Goal: Information Seeking & Learning: Learn about a topic

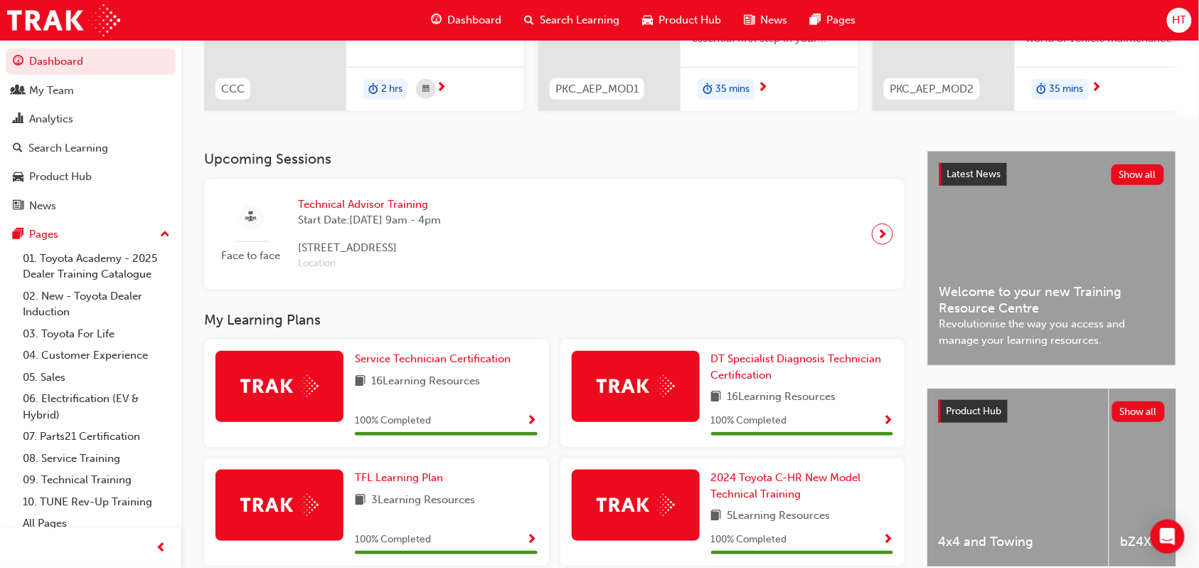
scroll to position [206, 0]
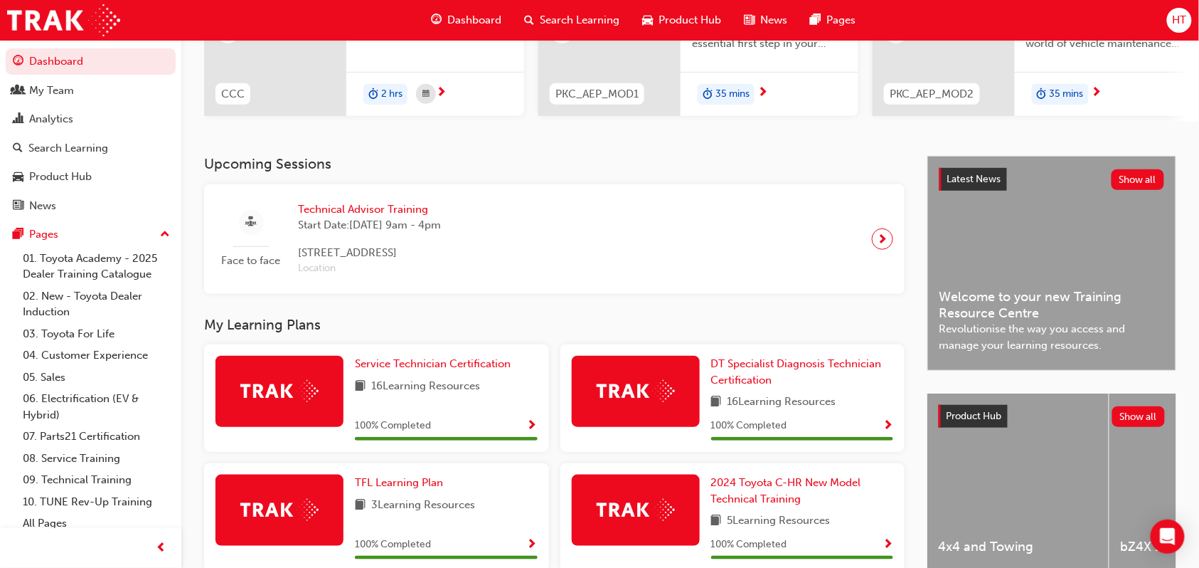
click at [886, 244] on span "next-icon" at bounding box center [883, 239] width 11 height 20
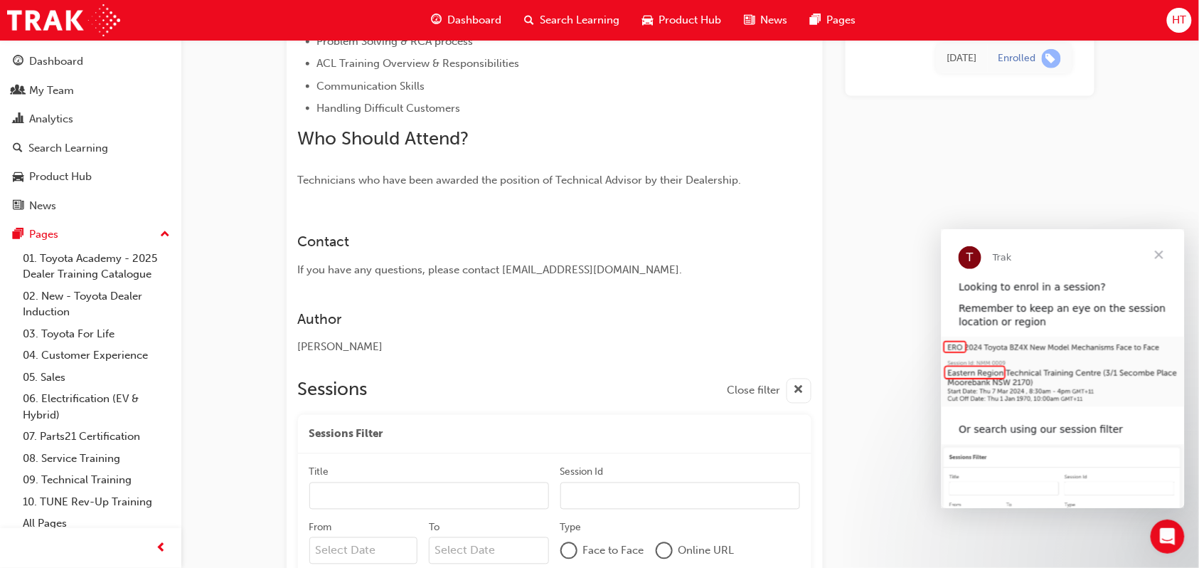
scroll to position [588, 0]
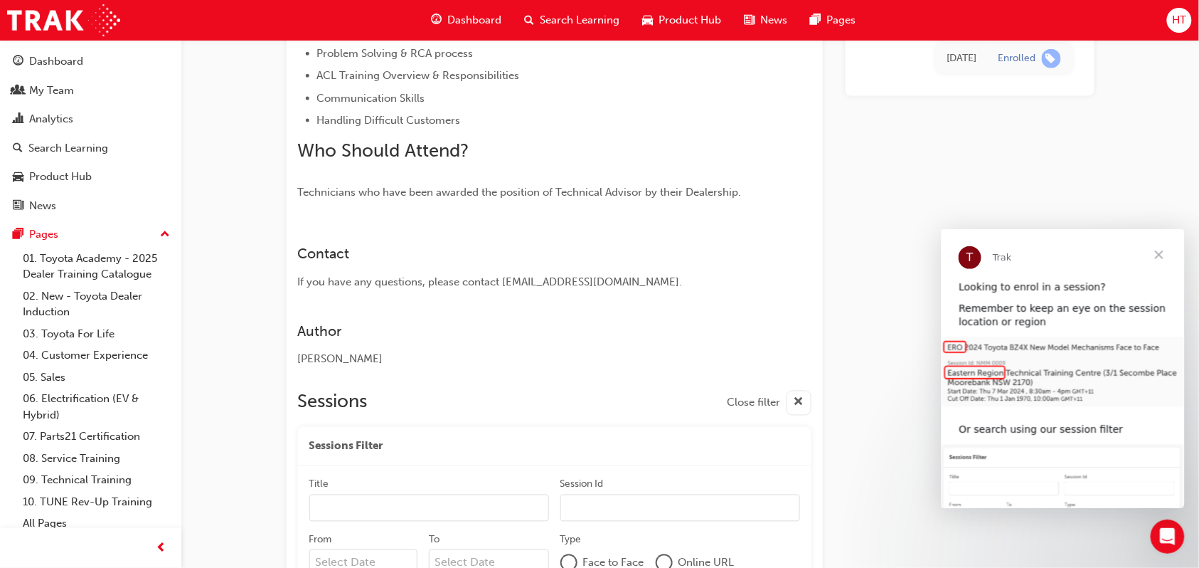
click at [680, 16] on span "Product Hub" at bounding box center [690, 20] width 63 height 16
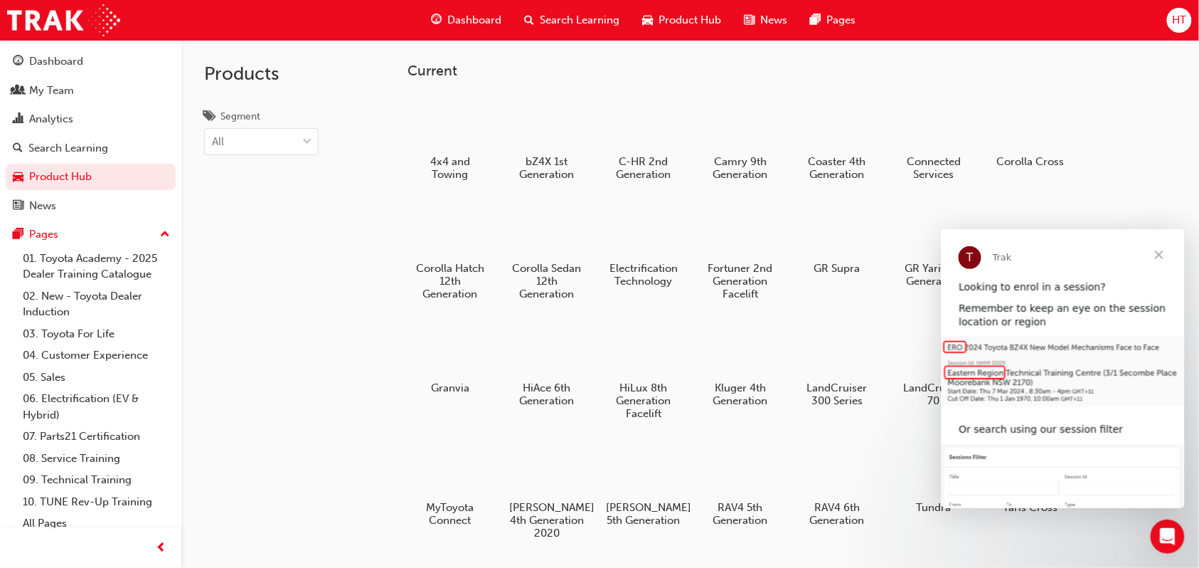
scroll to position [32, 0]
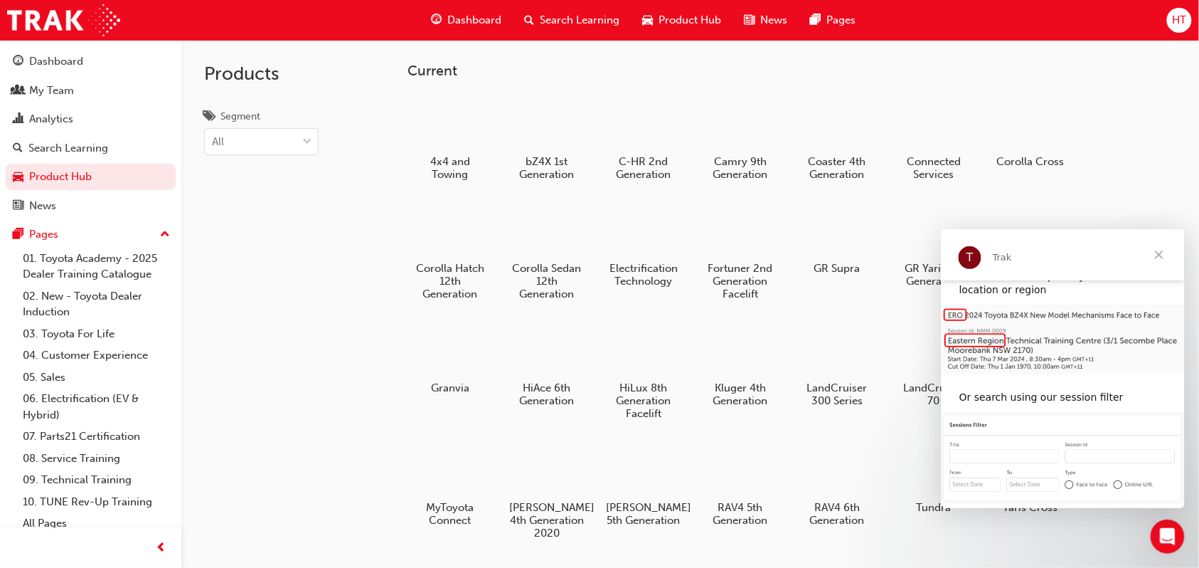
click at [1153, 251] on span "Close" at bounding box center [1158, 253] width 51 height 51
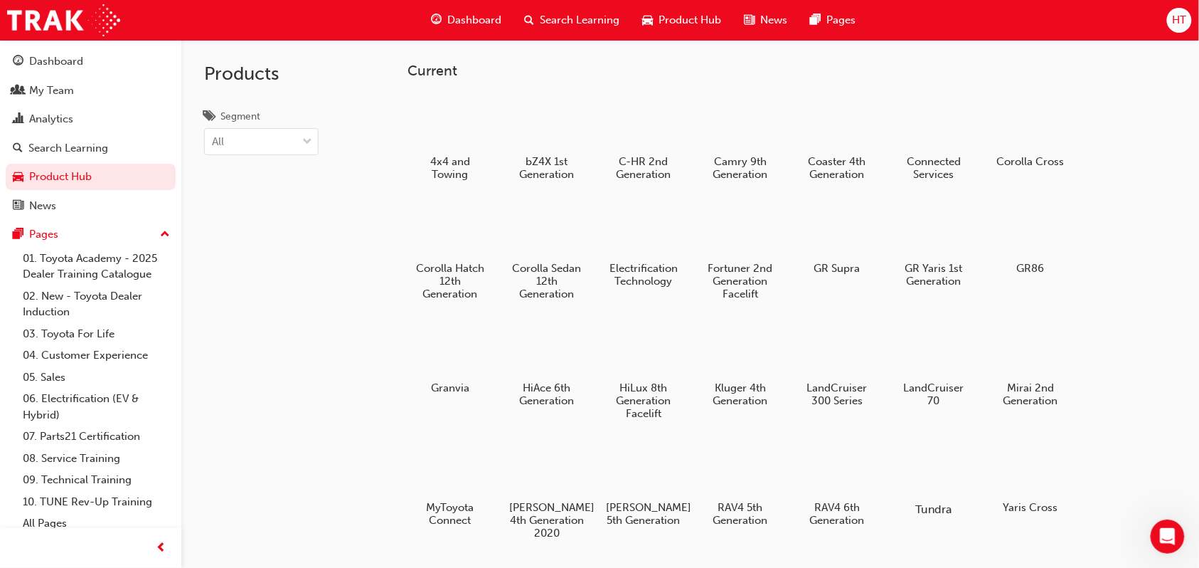
click at [936, 457] on div at bounding box center [934, 468] width 79 height 56
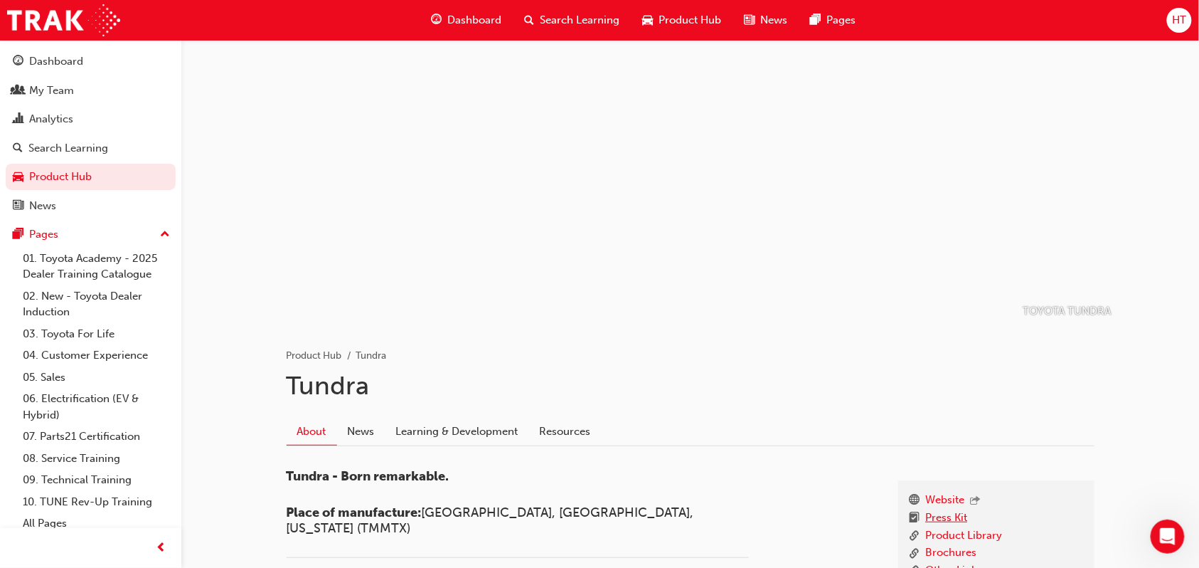
click at [953, 514] on link "Press Kit" at bounding box center [947, 518] width 42 height 18
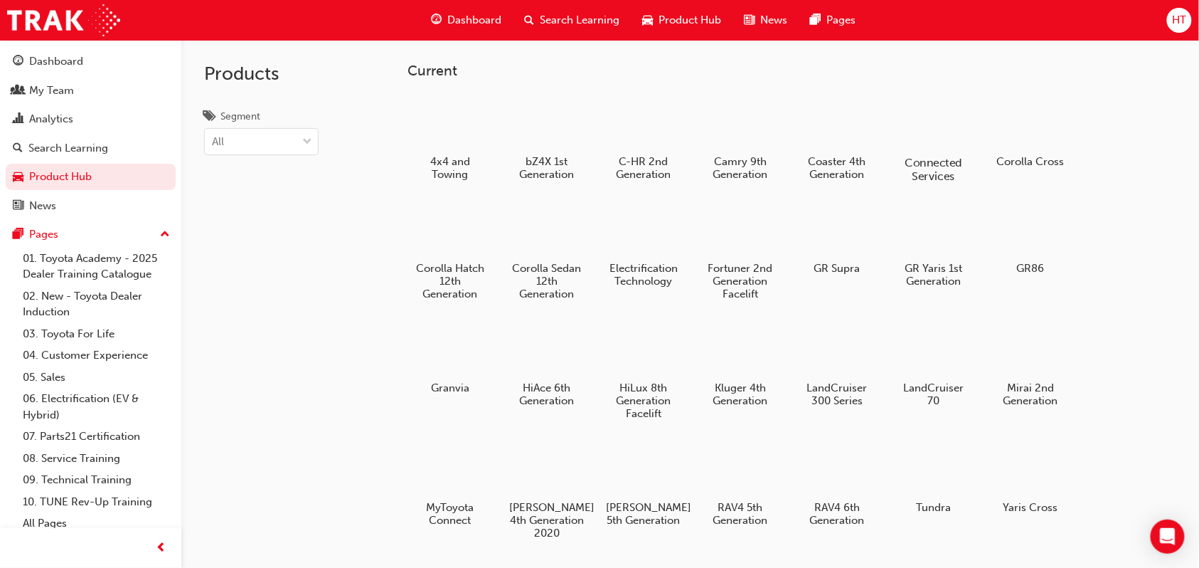
click at [925, 112] on div at bounding box center [934, 121] width 79 height 56
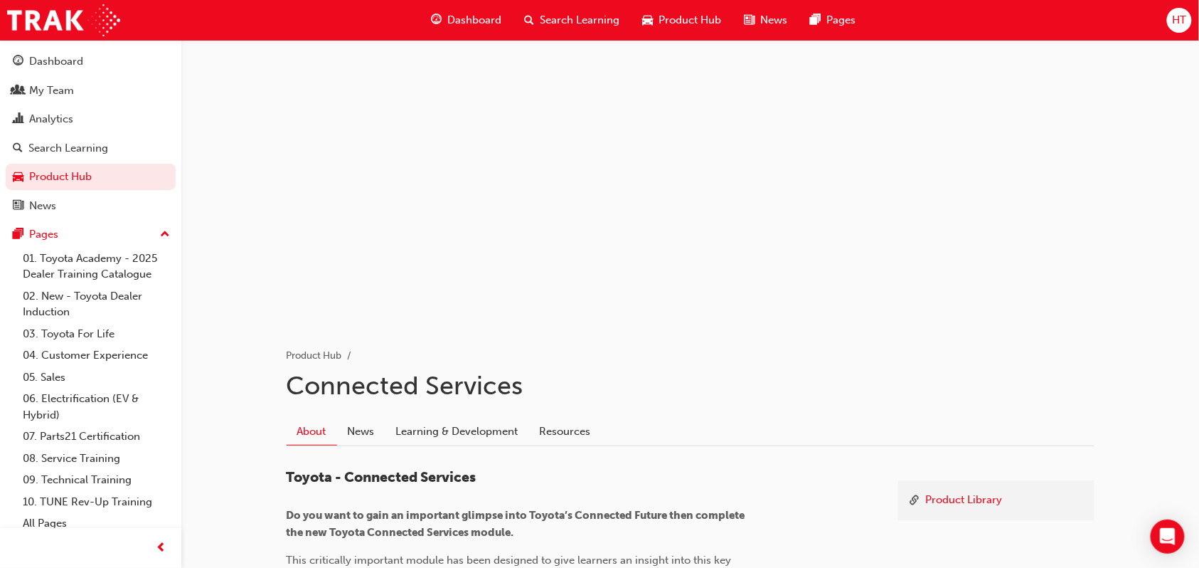
click at [705, 31] on div "Product Hub" at bounding box center [683, 20] width 102 height 29
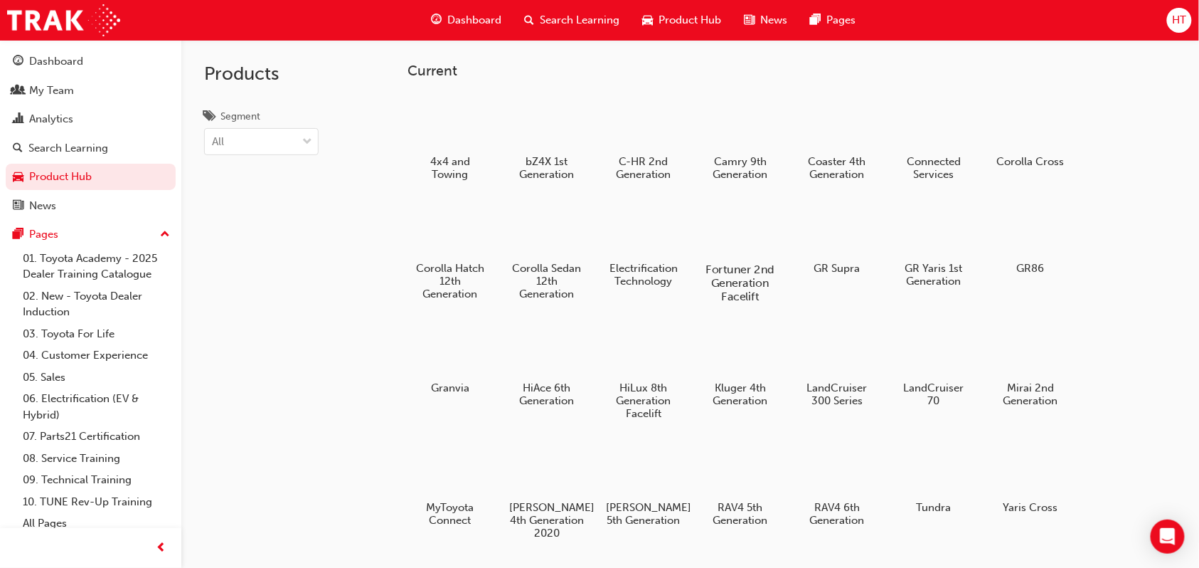
click at [745, 262] on h5 "Fortuner 2nd Generation Facelift" at bounding box center [740, 282] width 79 height 41
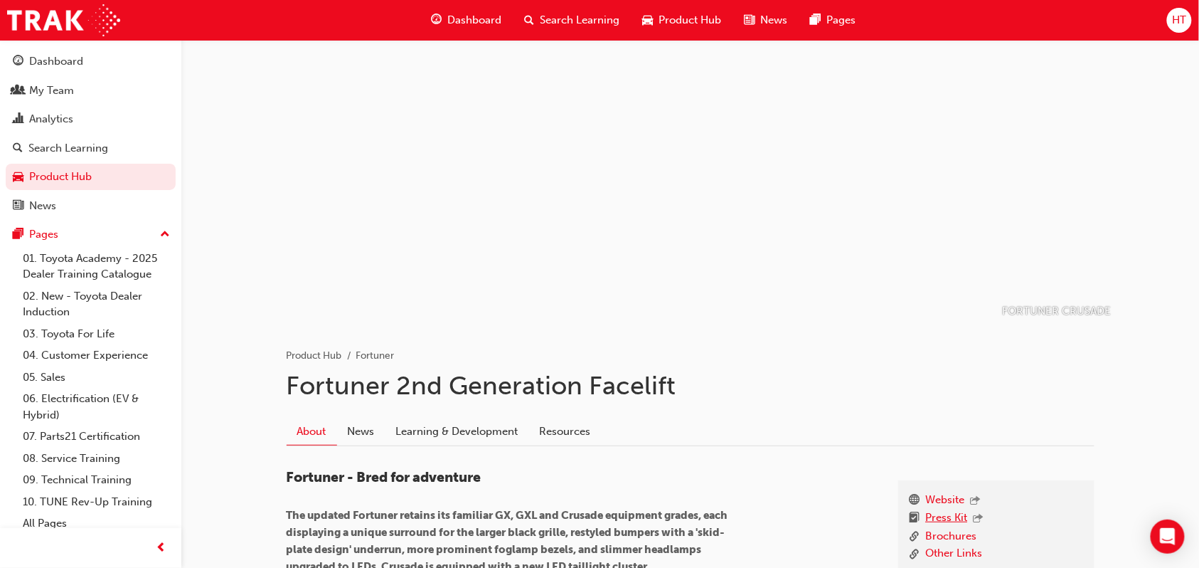
click at [933, 521] on link "Press Kit" at bounding box center [947, 518] width 42 height 18
click at [659, 26] on span "Product Hub" at bounding box center [690, 20] width 63 height 16
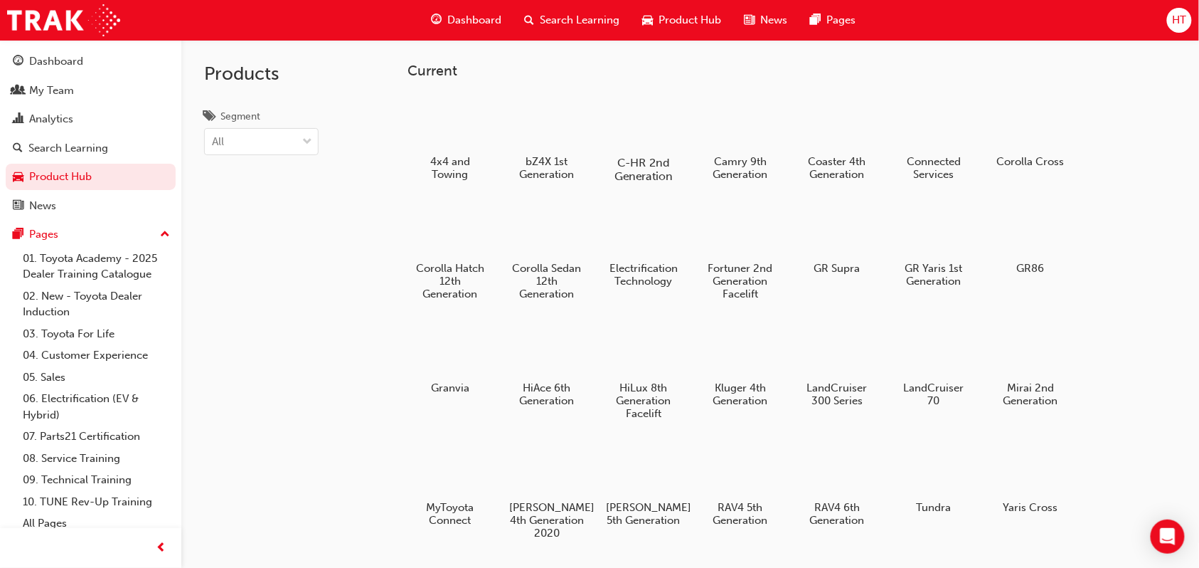
click at [668, 130] on div at bounding box center [644, 121] width 79 height 56
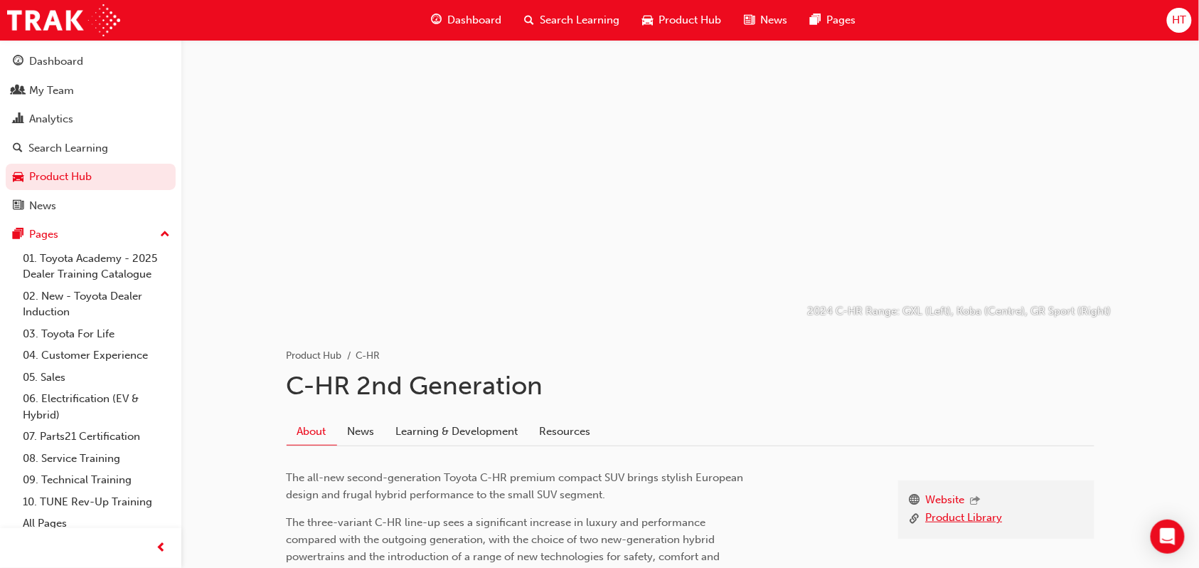
click at [935, 511] on link "Product Library" at bounding box center [964, 518] width 77 height 18
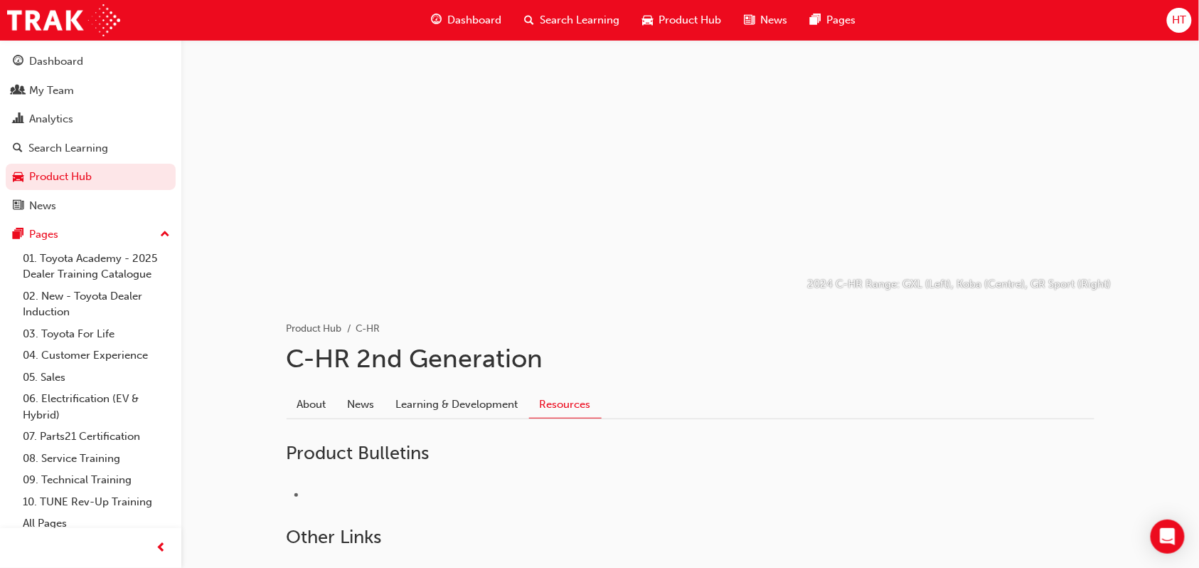
scroll to position [149, 0]
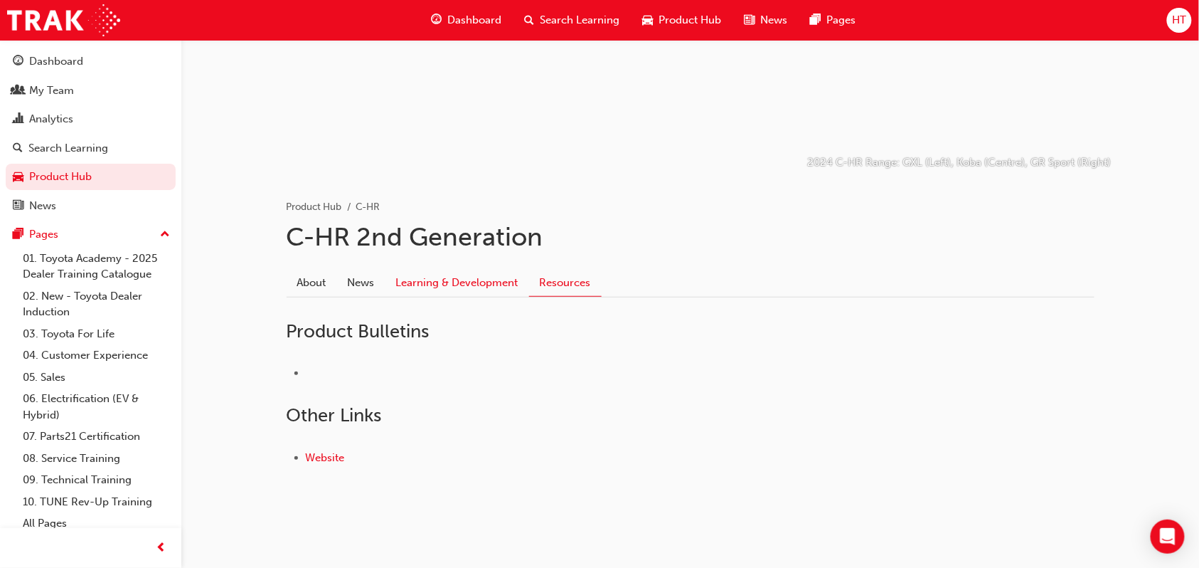
click at [455, 273] on link "Learning & Development" at bounding box center [458, 282] width 144 height 27
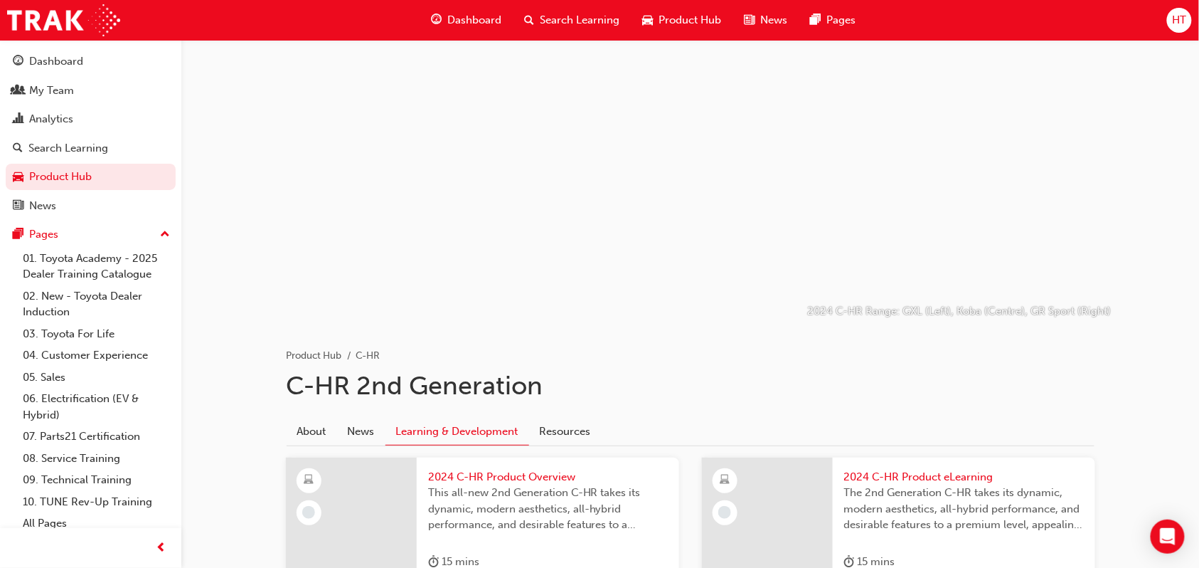
click at [652, 13] on span "car-icon" at bounding box center [648, 20] width 11 height 18
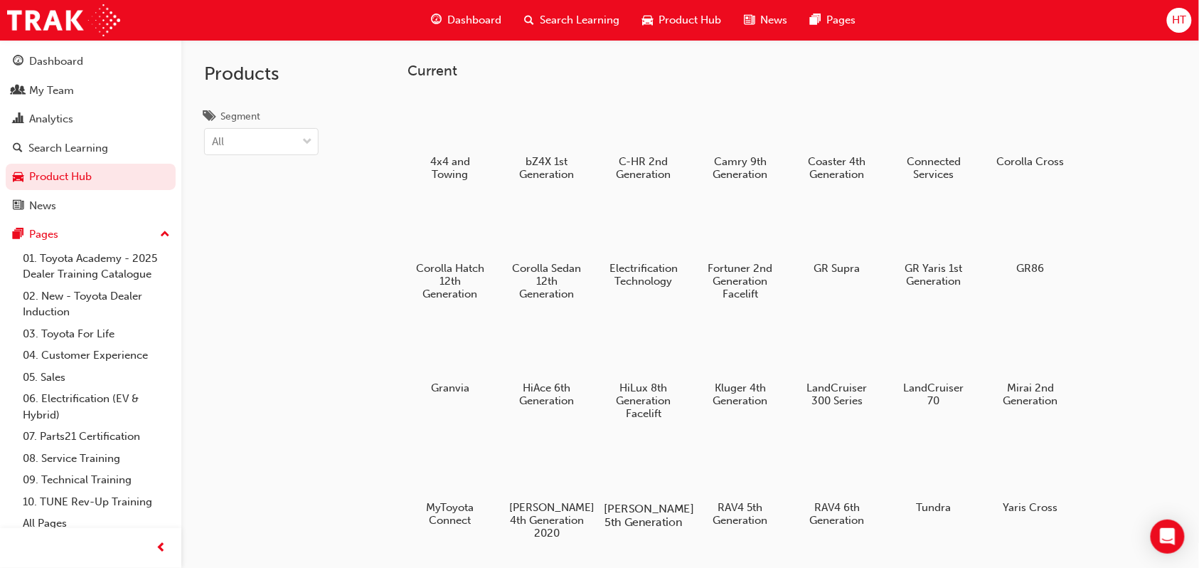
click at [622, 472] on div at bounding box center [644, 467] width 79 height 57
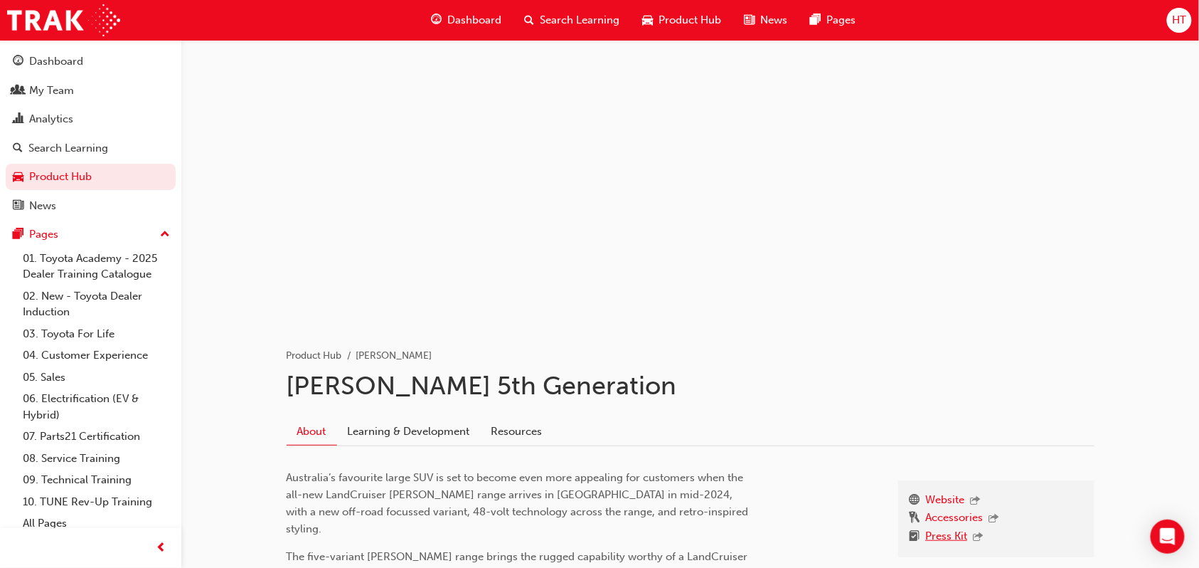
click at [955, 539] on link "Press Kit" at bounding box center [947, 537] width 42 height 18
